Goal: Find specific page/section: Find specific page/section

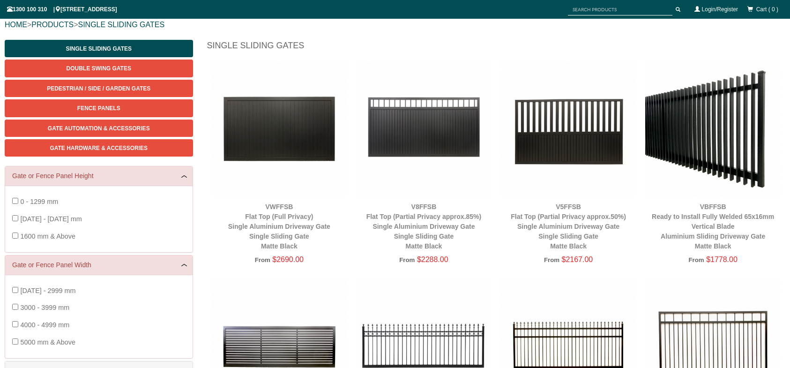
scroll to position [110, 0]
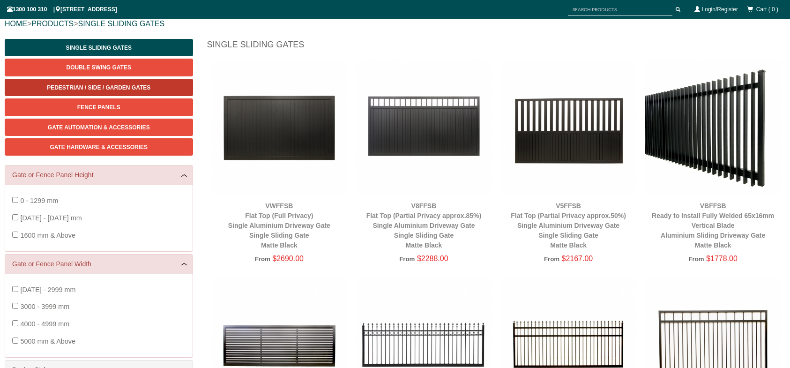
click at [130, 86] on span "Pedestrian / Side / Garden Gates" at bounding box center [99, 87] width 104 height 7
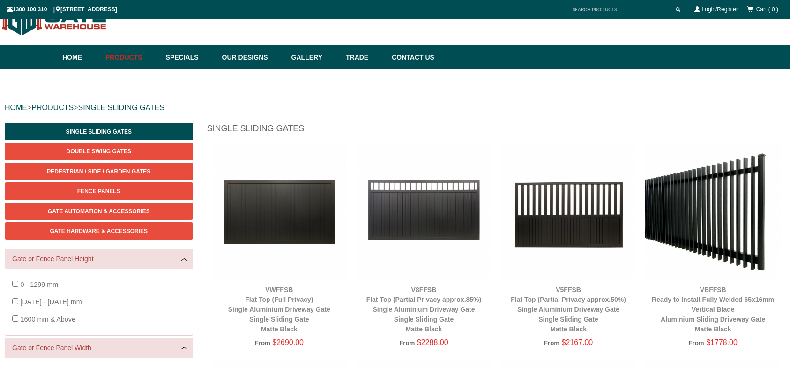
scroll to position [23, 0]
